Goal: Information Seeking & Learning: Learn about a topic

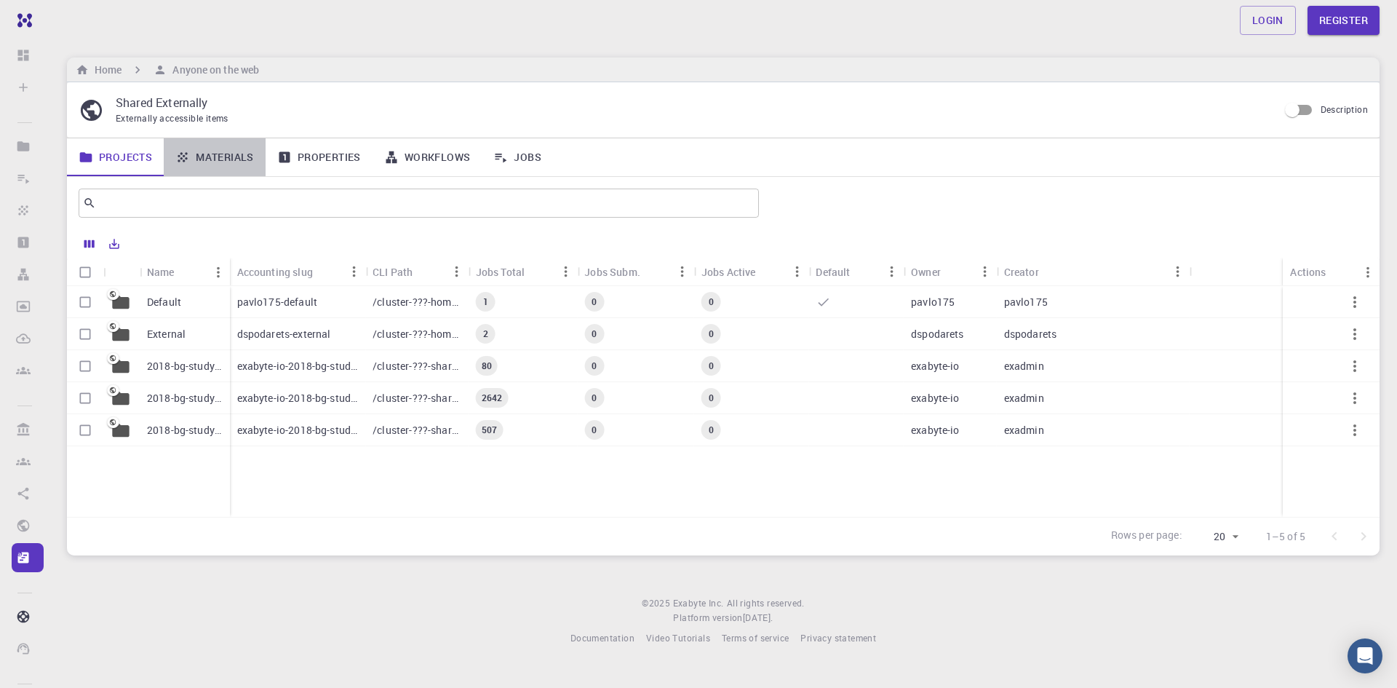
click at [225, 158] on link "Materials" at bounding box center [215, 157] width 102 height 38
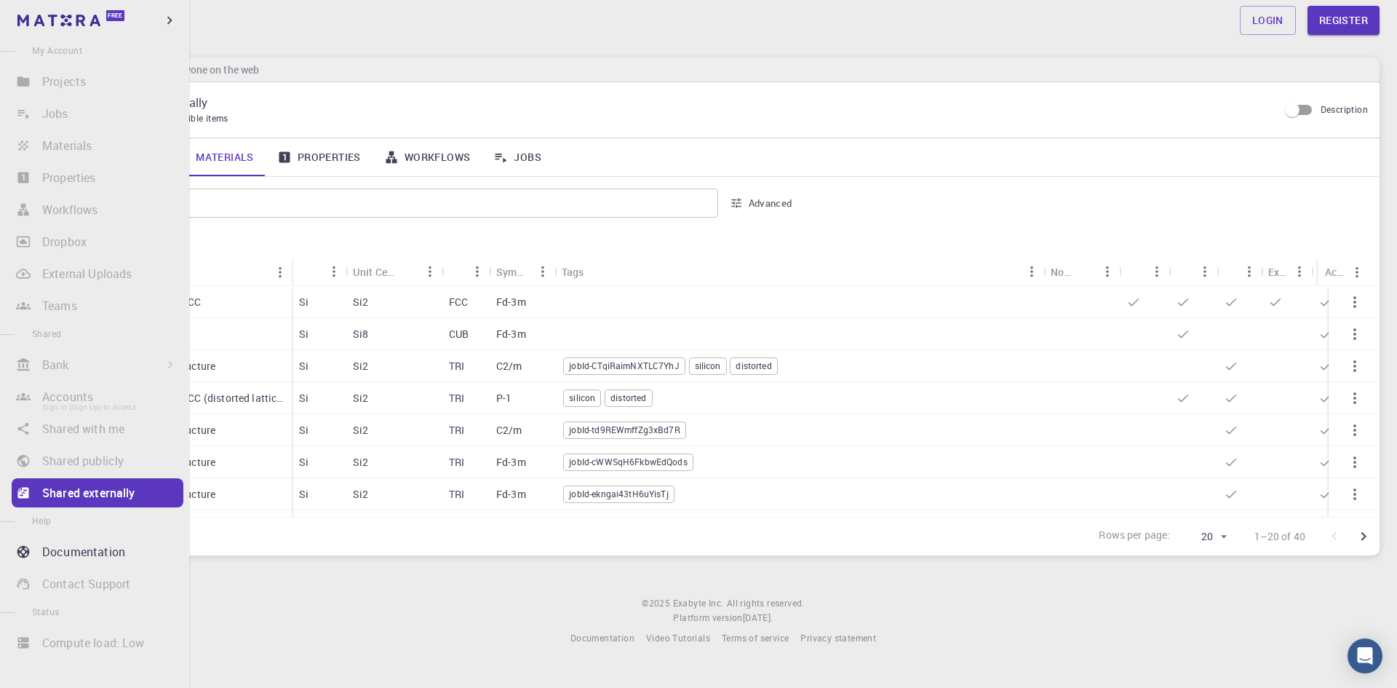
scroll to position [69, 0]
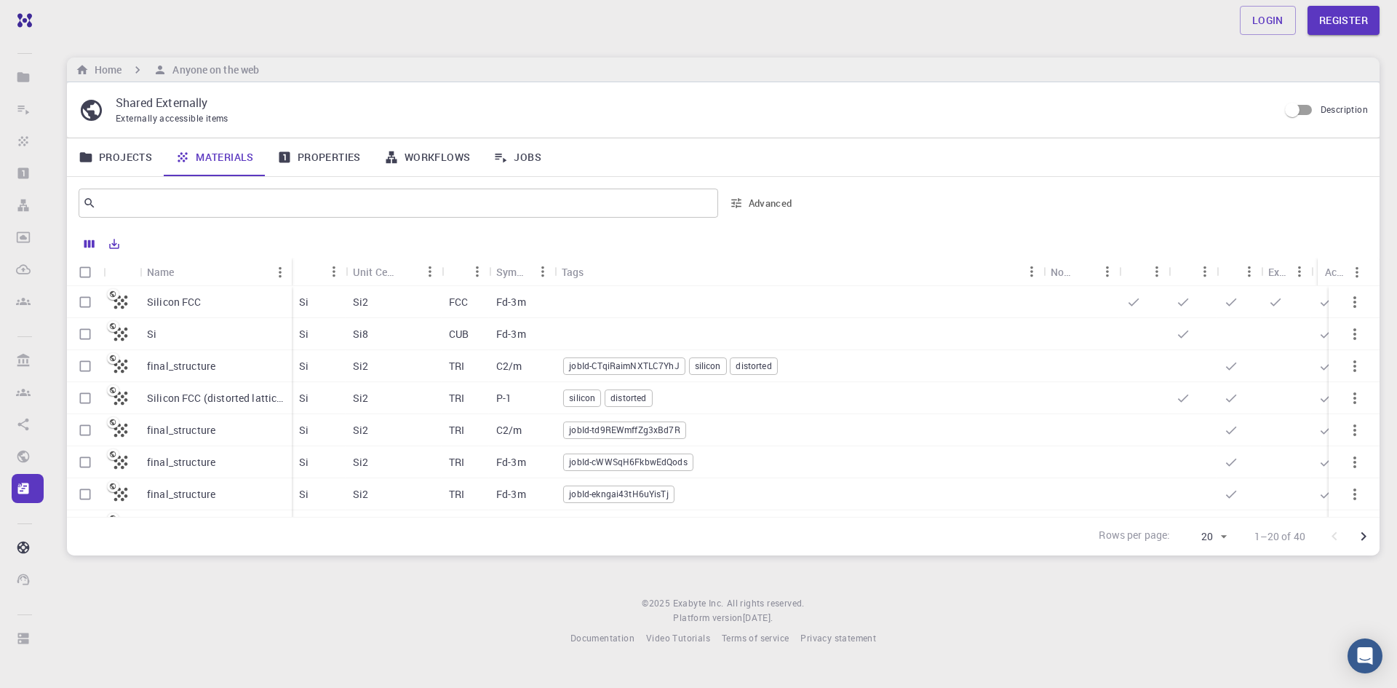
click at [263, 555] on div "Rows per page: 20 20 1–20 of 40" at bounding box center [723, 536] width 1313 height 39
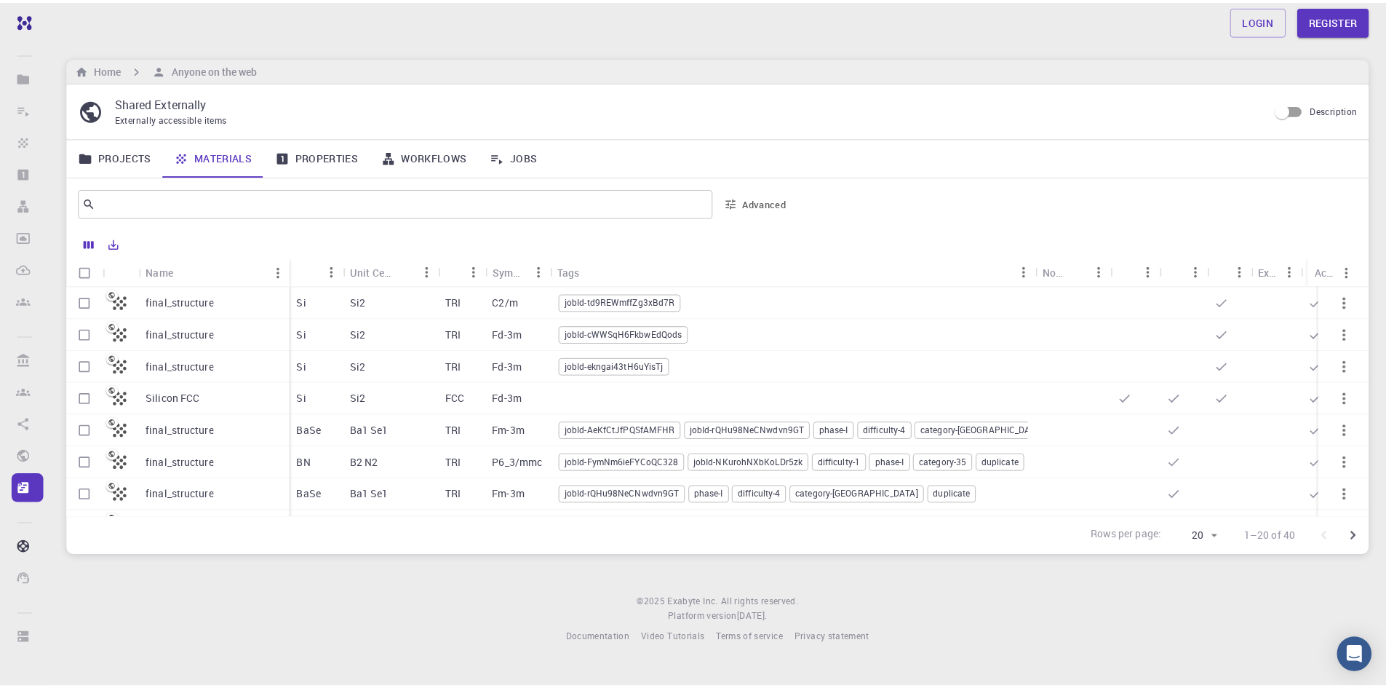
scroll to position [0, 0]
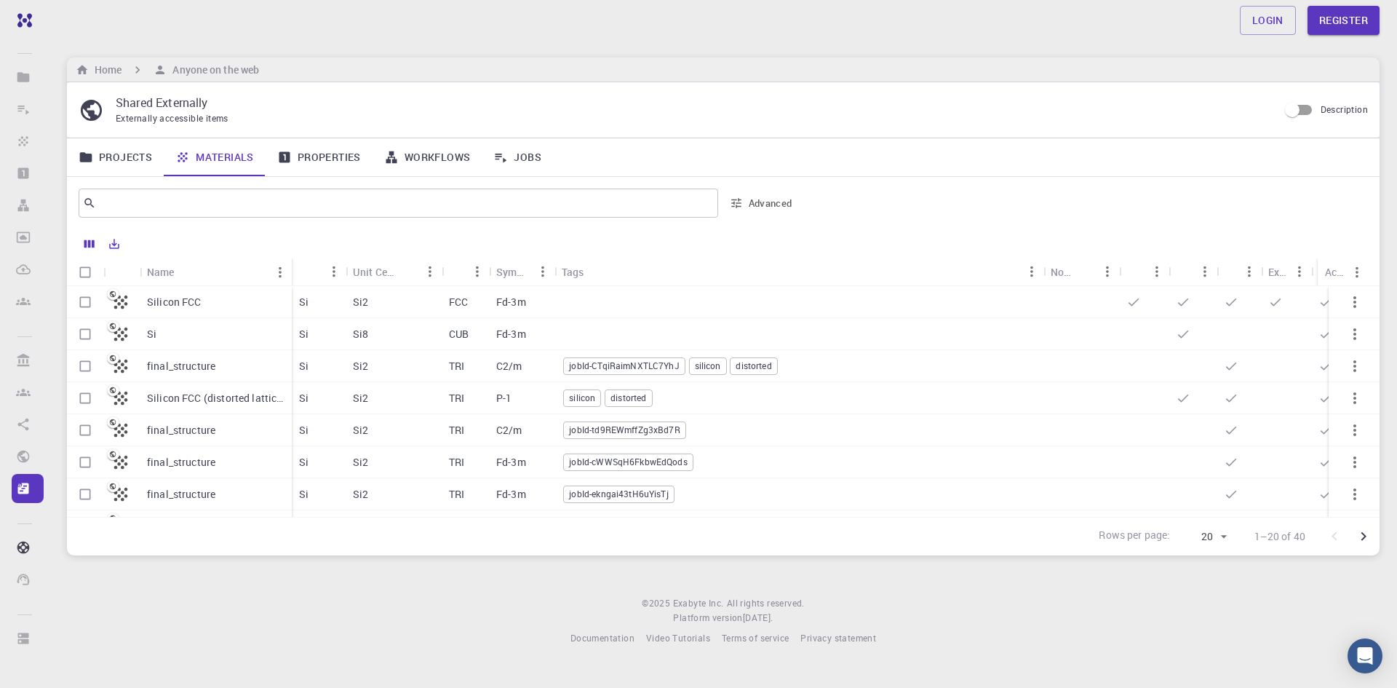
click at [190, 396] on p "Silicon FCC (distorted lattice)" at bounding box center [216, 398] width 138 height 15
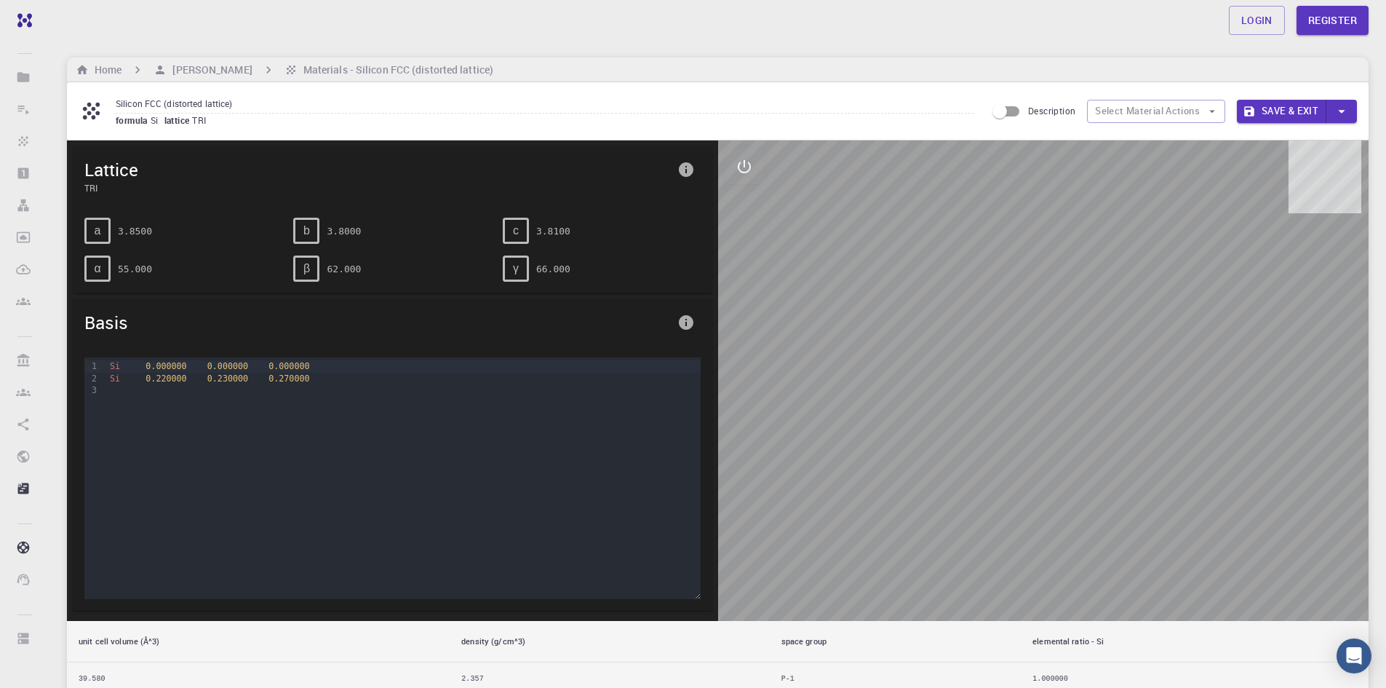
drag, startPoint x: 1146, startPoint y: 471, endPoint x: 552, endPoint y: 432, distance: 595.1
click at [857, 524] on div at bounding box center [1043, 380] width 651 height 480
click at [319, 235] on div "b" at bounding box center [306, 231] width 26 height 26
click at [311, 226] on div "b" at bounding box center [306, 231] width 26 height 26
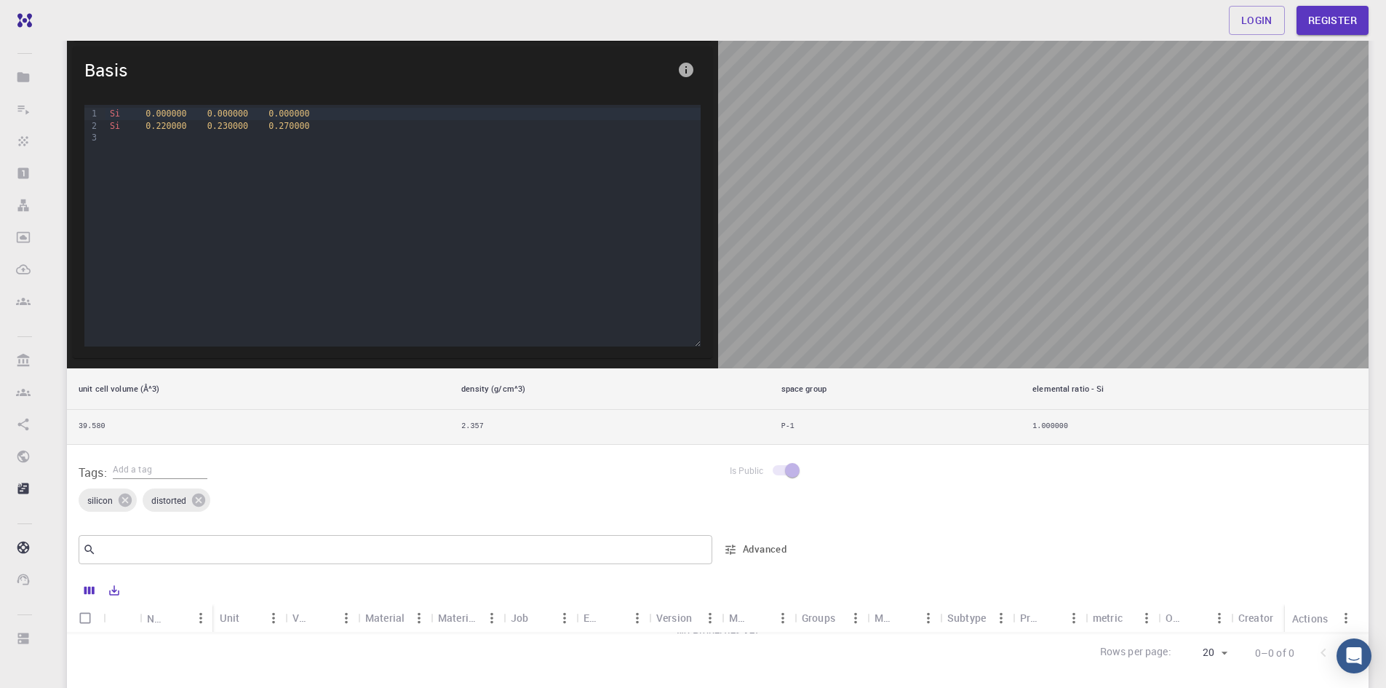
scroll to position [73, 0]
